Goal: Transaction & Acquisition: Purchase product/service

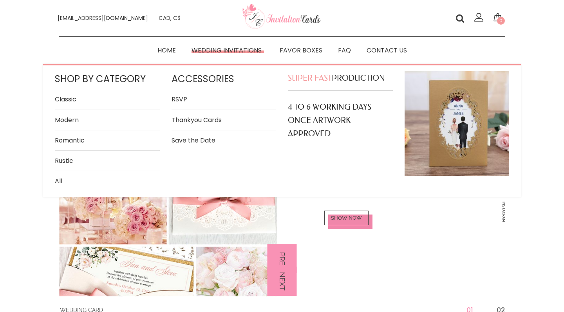
click at [58, 181] on link "All" at bounding box center [107, 181] width 105 height 11
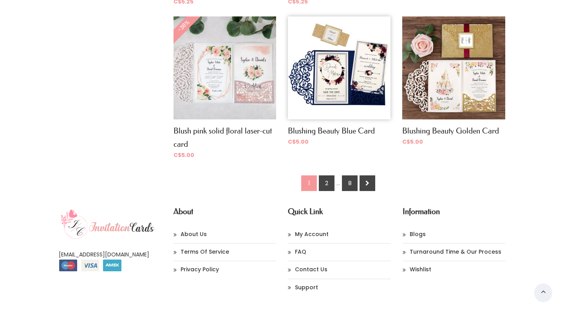
scroll to position [608, 0]
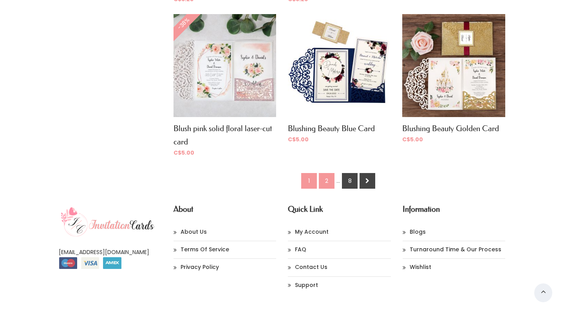
click at [325, 180] on link "2" at bounding box center [327, 181] width 16 height 16
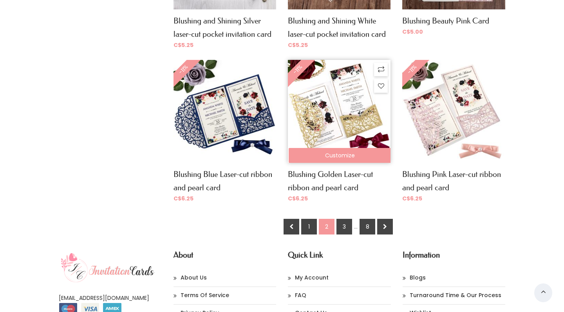
scroll to position [627, 0]
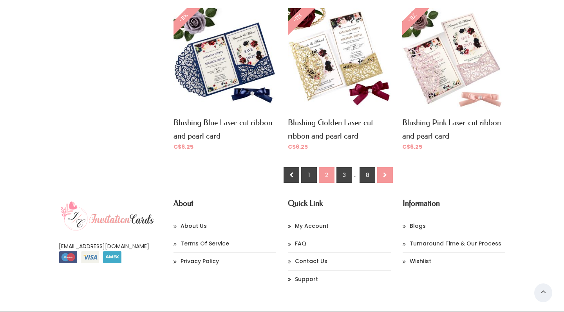
click at [388, 171] on link at bounding box center [385, 175] width 16 height 16
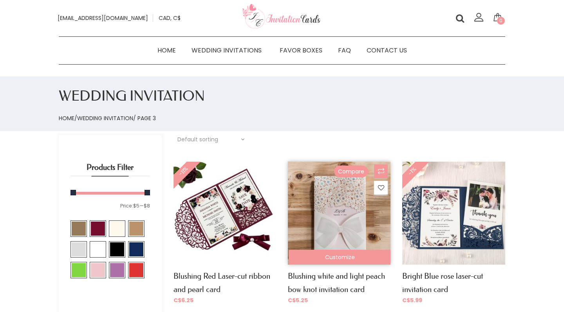
click at [378, 176] on link "Compare" at bounding box center [381, 172] width 14 height 14
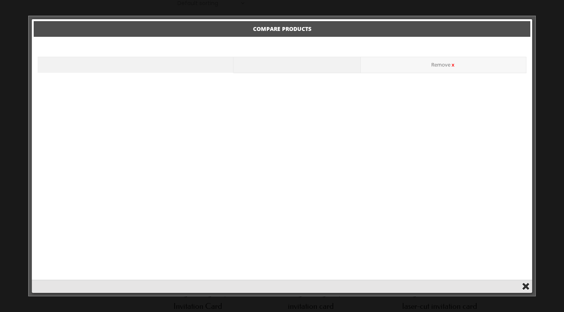
click at [527, 287] on button "Close" at bounding box center [525, 286] width 9 height 9
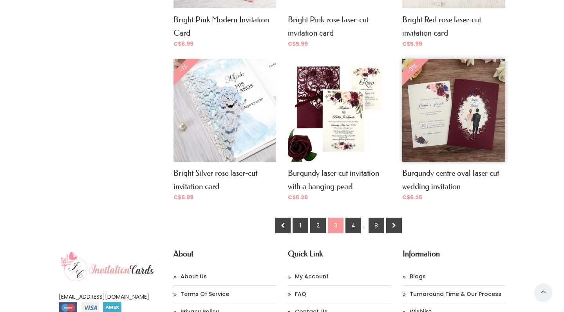
scroll to position [565, 0]
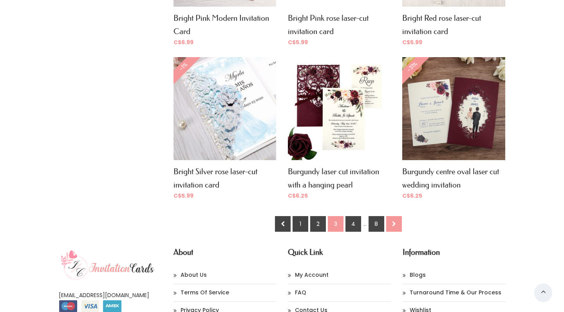
click at [397, 219] on link at bounding box center [394, 224] width 16 height 16
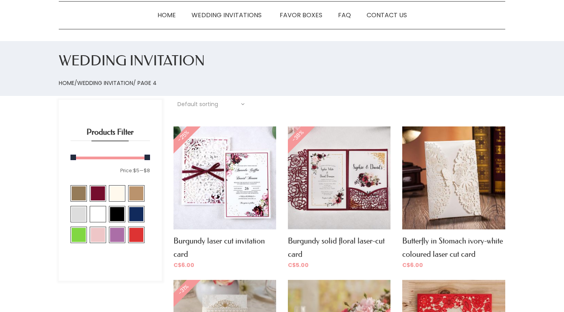
scroll to position [42, 0]
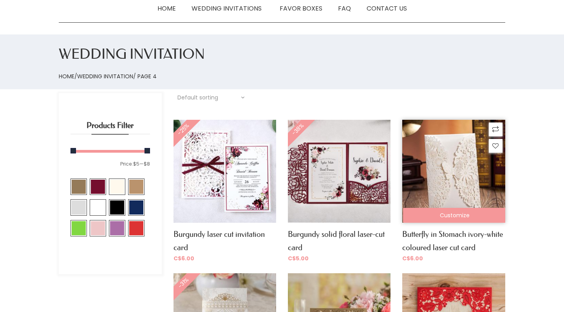
click at [450, 172] on img at bounding box center [453, 171] width 103 height 103
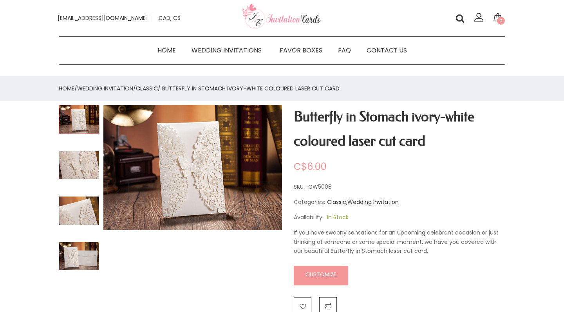
click at [315, 272] on link "Customize" at bounding box center [321, 276] width 54 height 20
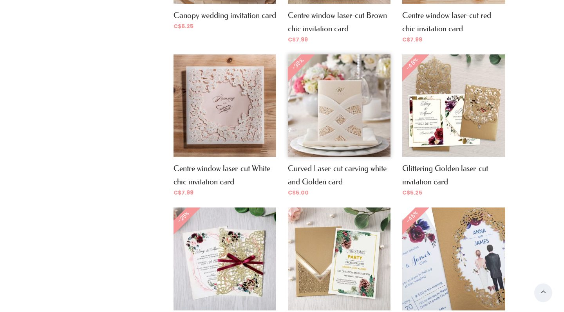
scroll to position [423, 0]
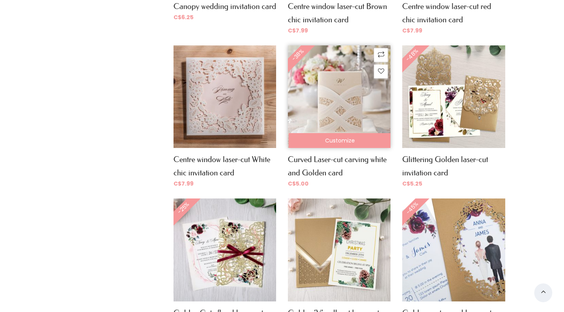
click at [336, 137] on link "Customize" at bounding box center [340, 140] width 103 height 15
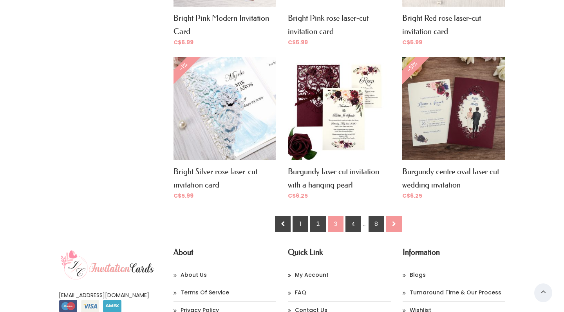
click at [0, 0] on icon at bounding box center [0, 0] width 0 height 0
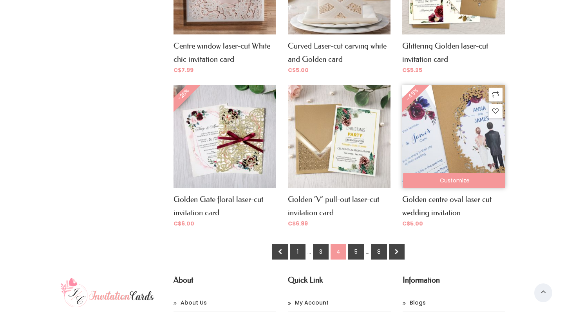
scroll to position [541, 0]
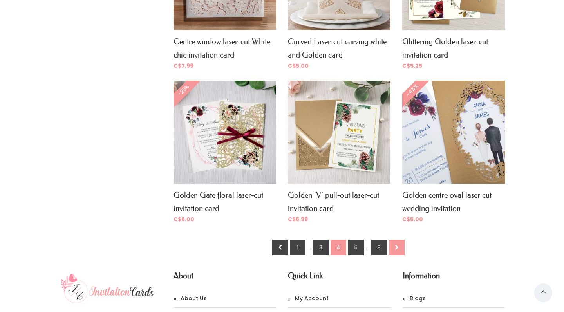
click at [0, 0] on icon at bounding box center [0, 0] width 0 height 0
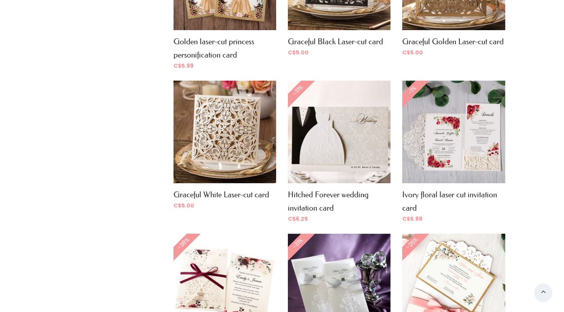
scroll to position [388, 0]
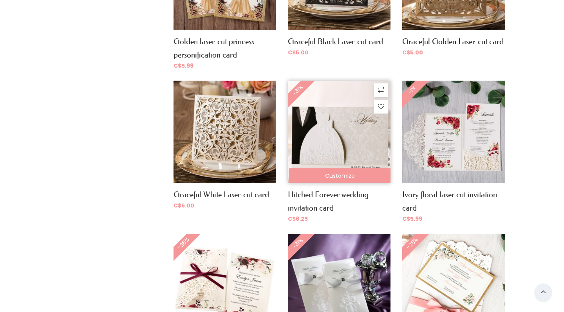
click at [331, 141] on img at bounding box center [339, 132] width 103 height 103
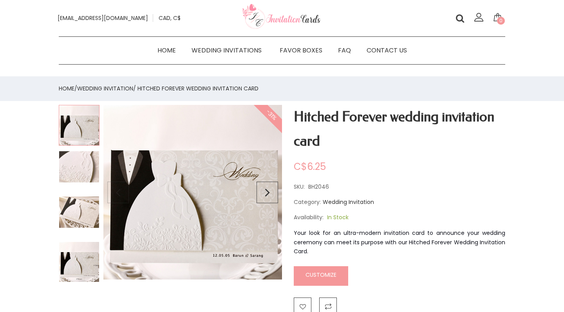
click at [70, 162] on img at bounding box center [79, 167] width 41 height 33
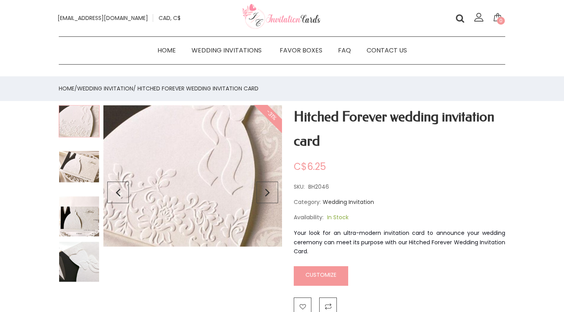
click at [73, 226] on img at bounding box center [79, 216] width 41 height 41
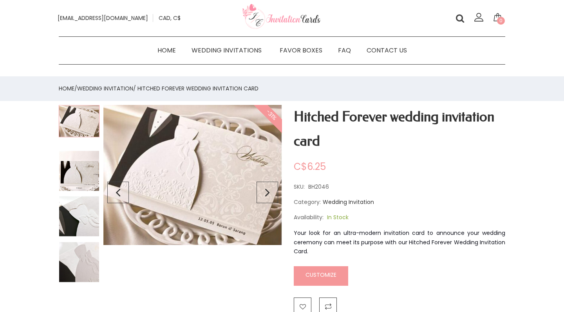
click at [77, 255] on img at bounding box center [79, 262] width 41 height 41
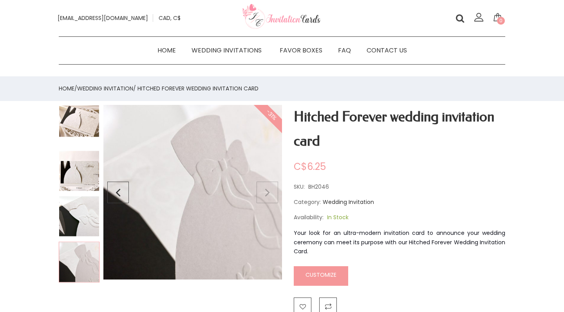
click at [157, 19] on select "USD, $ CAD, C$" at bounding box center [170, 19] width 30 height 16
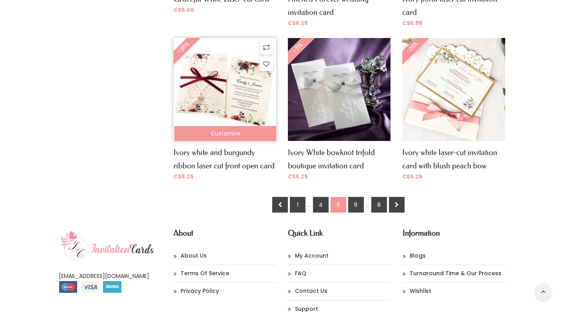
scroll to position [592, 0]
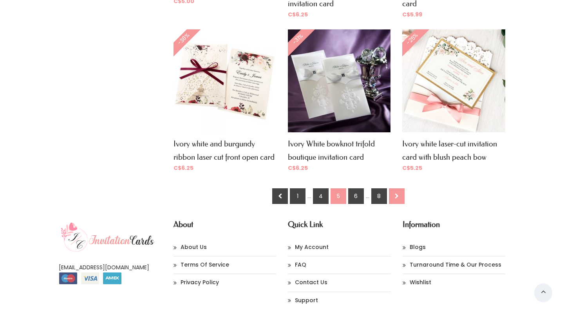
click at [0, 0] on icon at bounding box center [0, 0] width 0 height 0
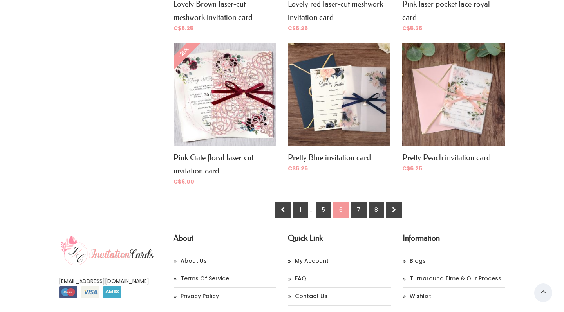
scroll to position [593, 0]
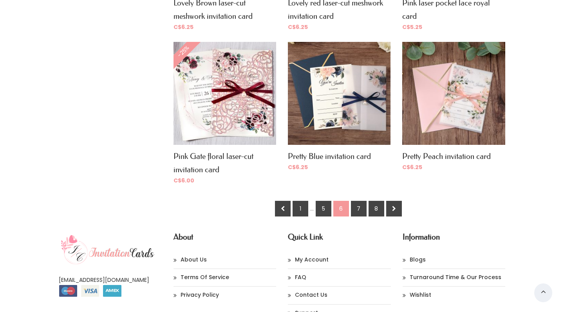
click at [0, 0] on icon at bounding box center [0, 0] width 0 height 0
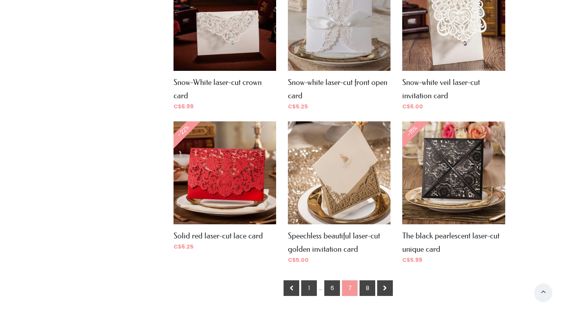
scroll to position [500, 0]
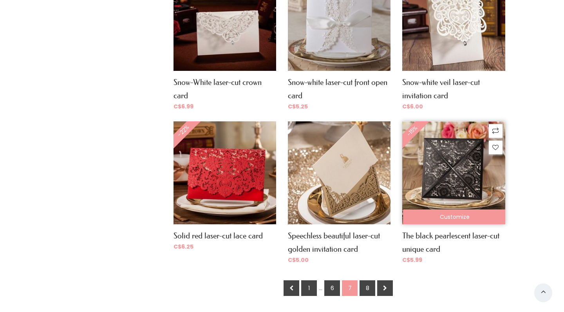
click at [464, 162] on img at bounding box center [453, 172] width 103 height 103
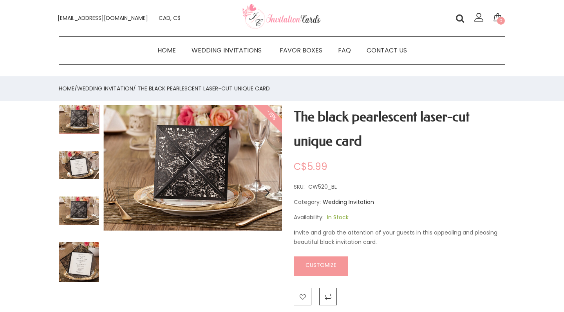
click at [76, 163] on img at bounding box center [79, 165] width 41 height 29
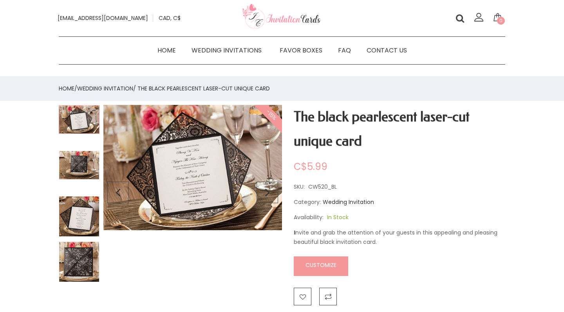
click at [313, 257] on link "Customize" at bounding box center [321, 267] width 54 height 20
